Goal: Use online tool/utility: Utilize a website feature to perform a specific function

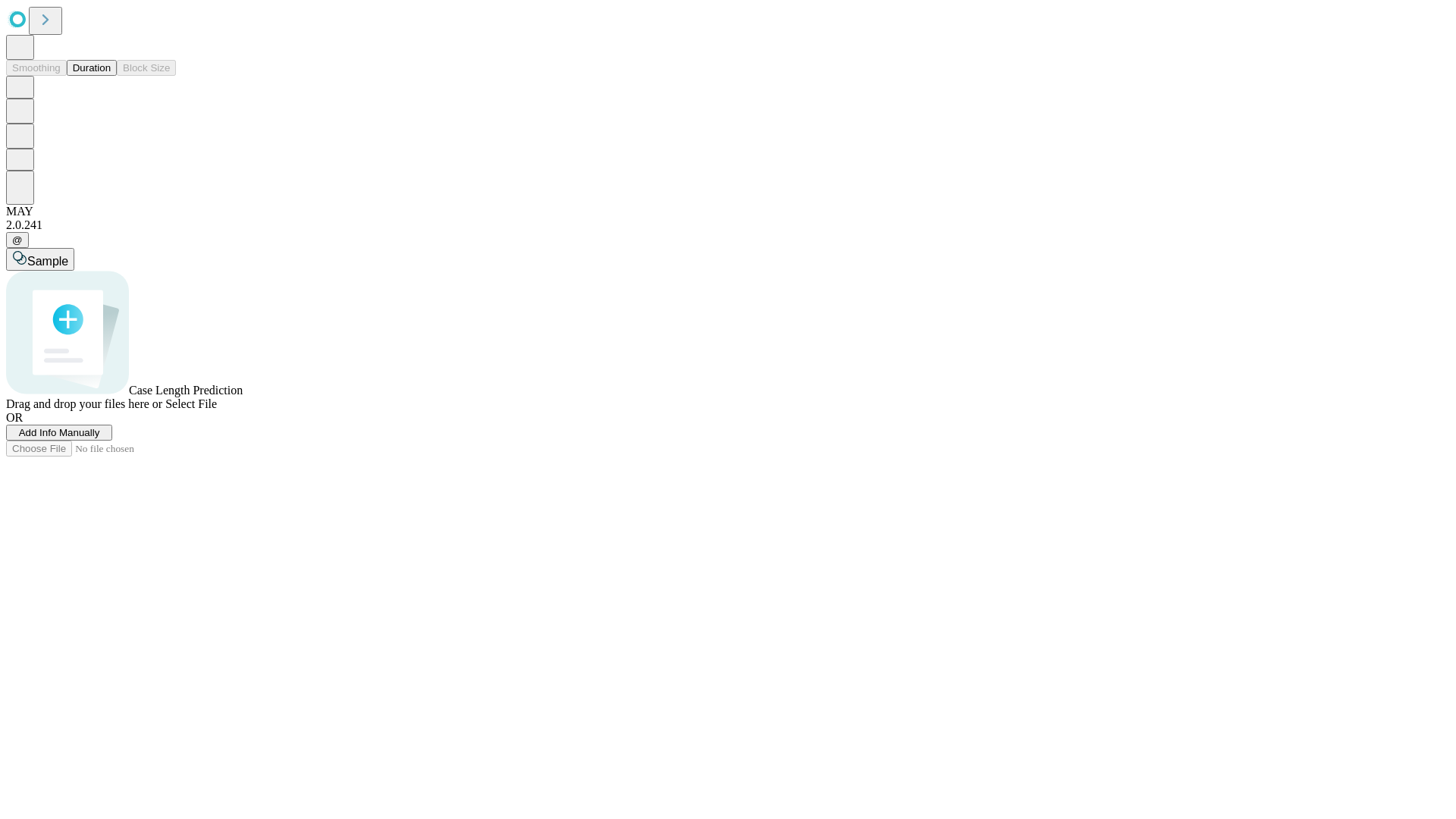
click at [111, 76] on button "Duration" at bounding box center [92, 67] width 50 height 16
click at [100, 438] on span "Add Info Manually" at bounding box center [60, 433] width 81 height 11
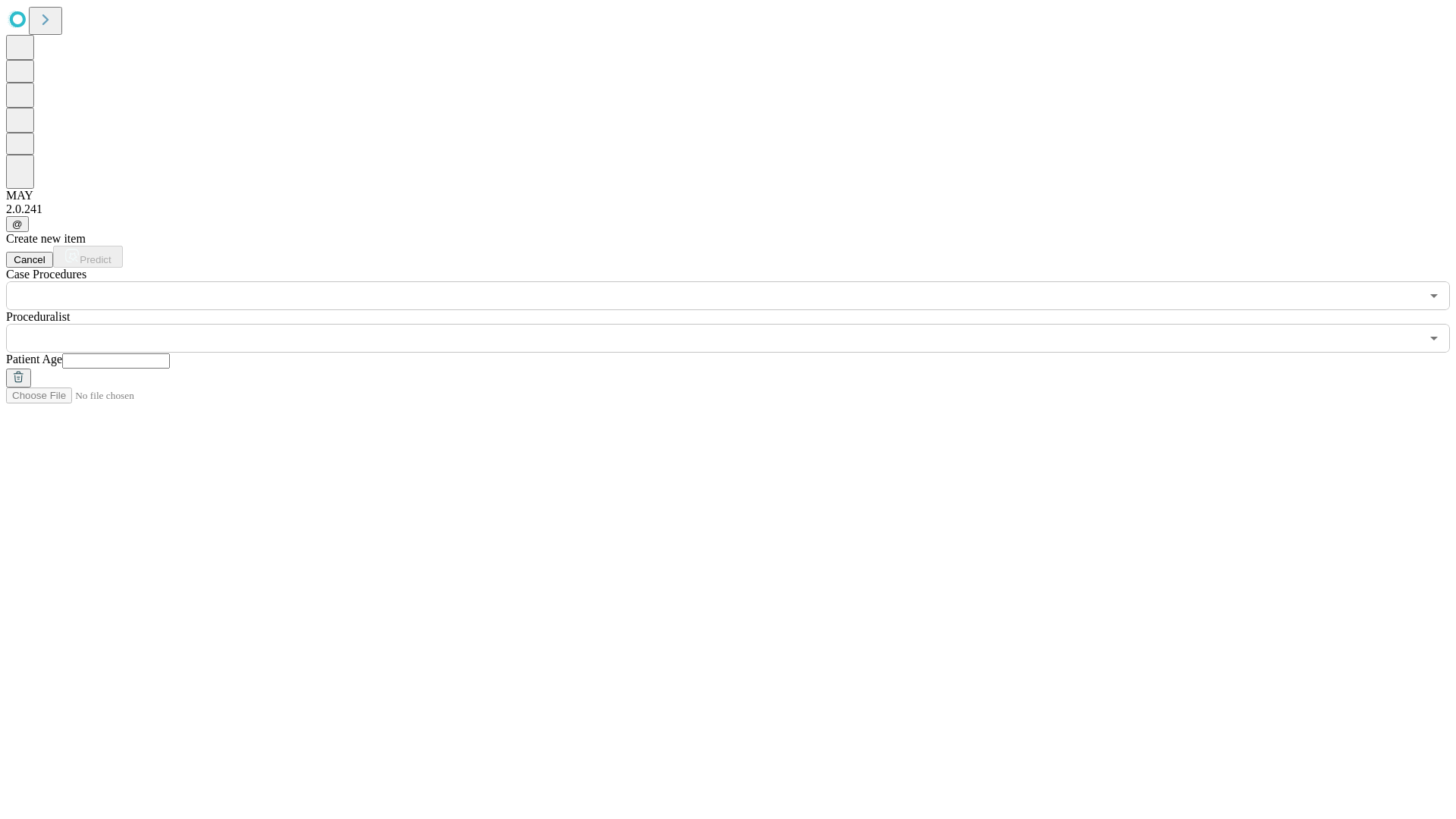
click at [169, 353] on input "text" at bounding box center [116, 361] width 108 height 15
type input "**"
click at [738, 324] on input "text" at bounding box center [713, 338] width 1414 height 28
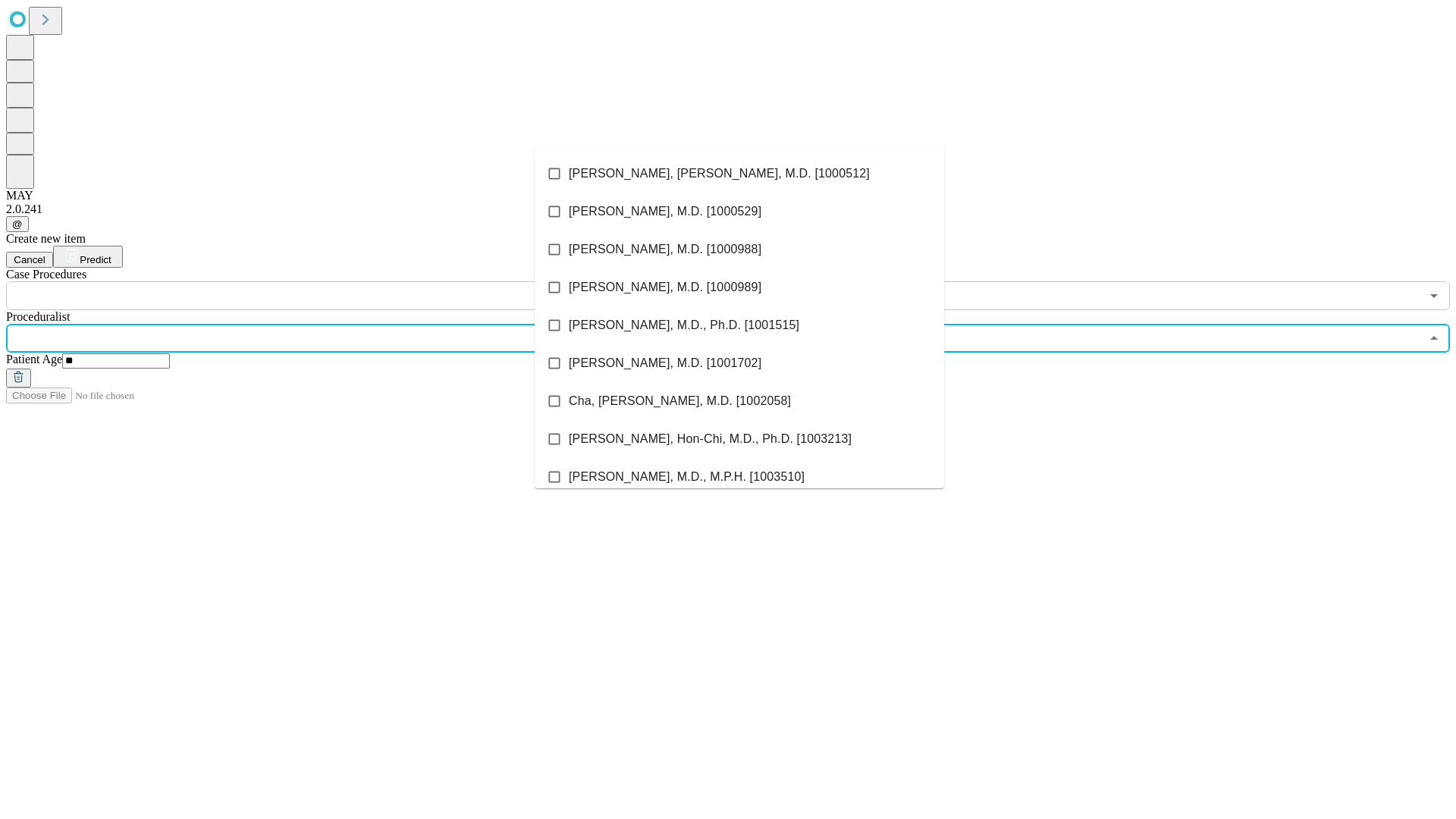
click at [739, 173] on li "[PERSON_NAME], [PERSON_NAME], M.D. [1000512]" at bounding box center [739, 173] width 410 height 38
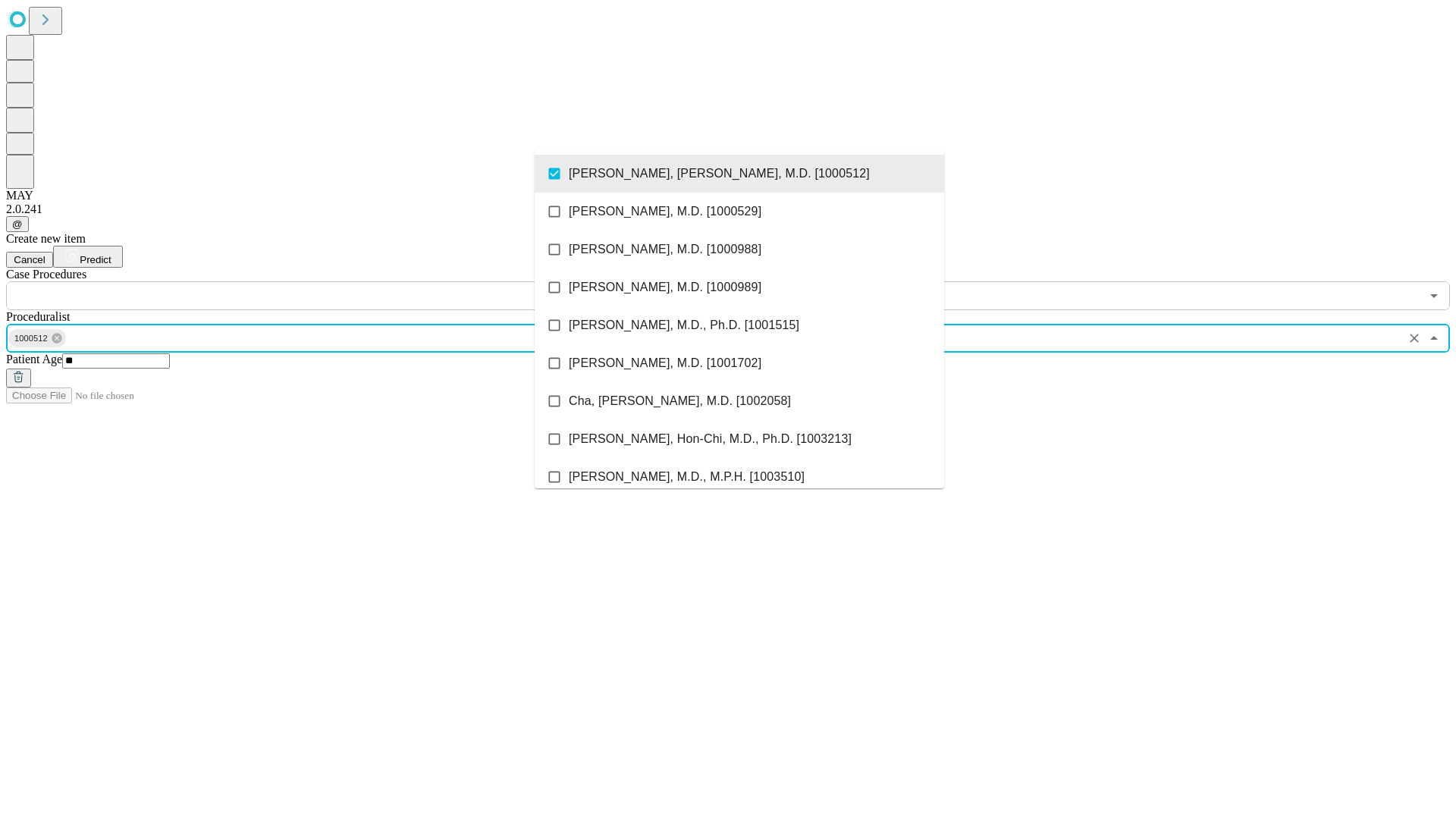
click at [319, 281] on input "text" at bounding box center [713, 295] width 1414 height 28
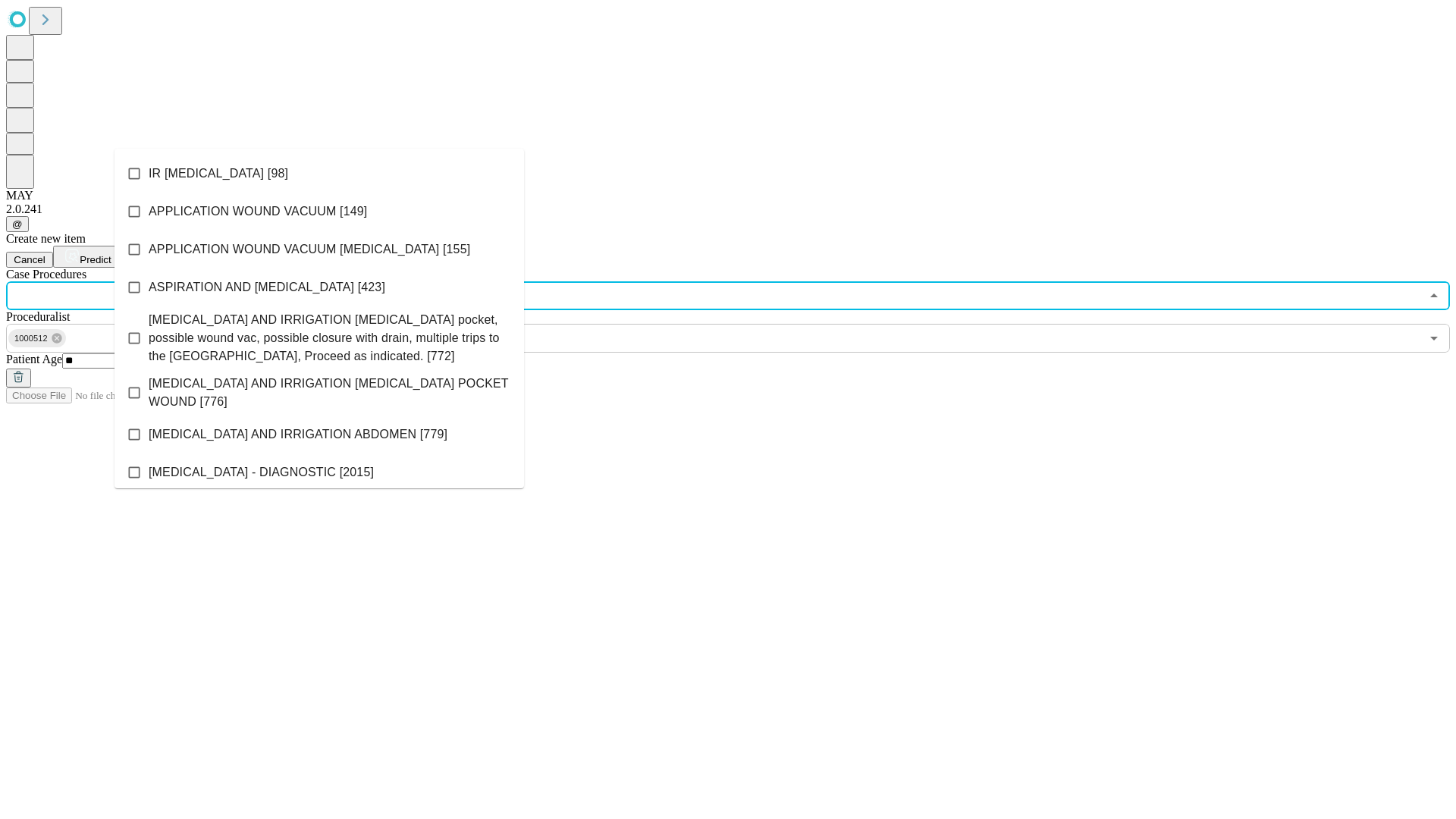
click at [319, 173] on li "IR [MEDICAL_DATA] [98]" at bounding box center [319, 173] width 410 height 38
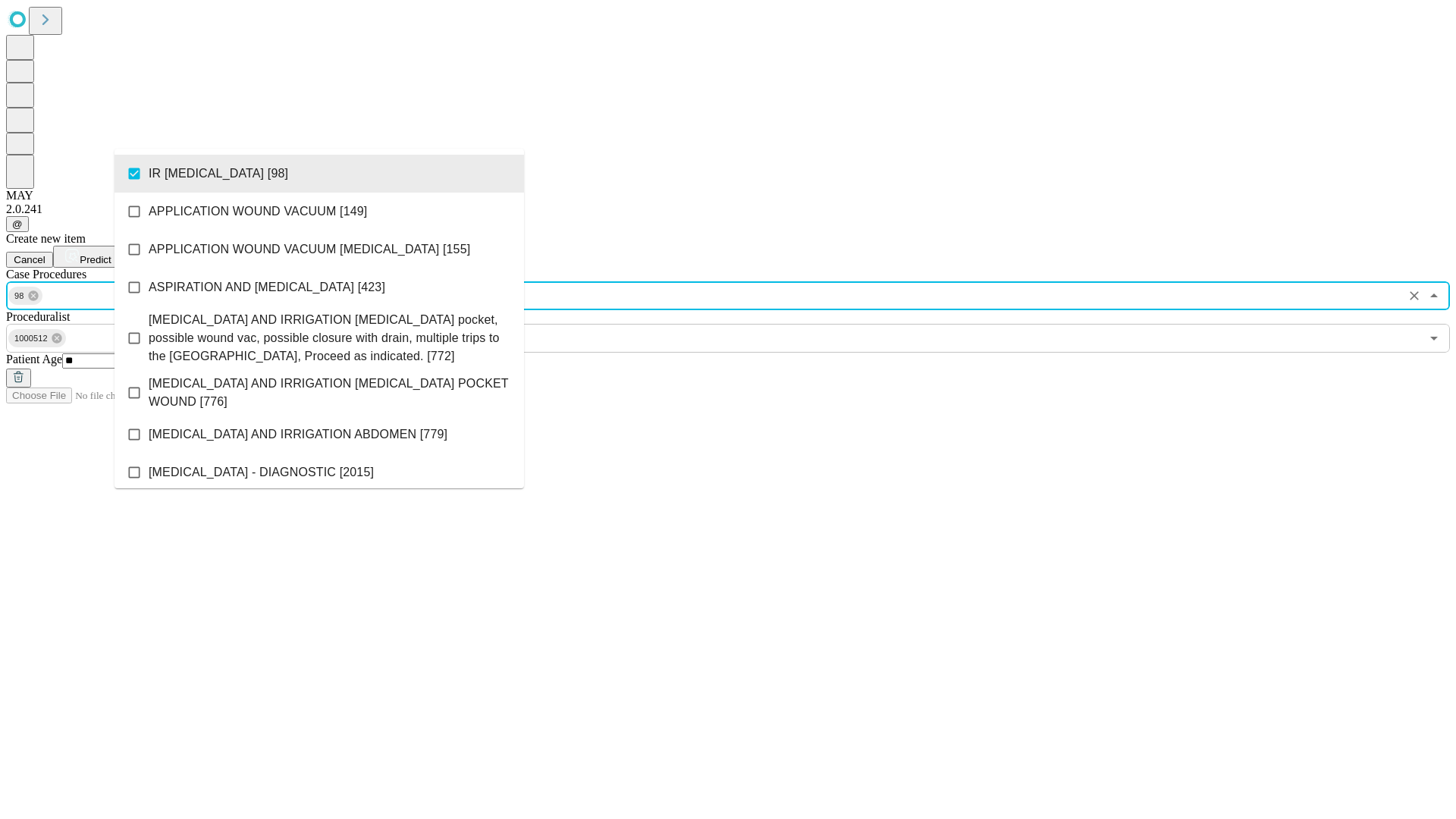
click at [111, 254] on span "Predict" at bounding box center [95, 259] width 31 height 11
